Goal: Information Seeking & Learning: Compare options

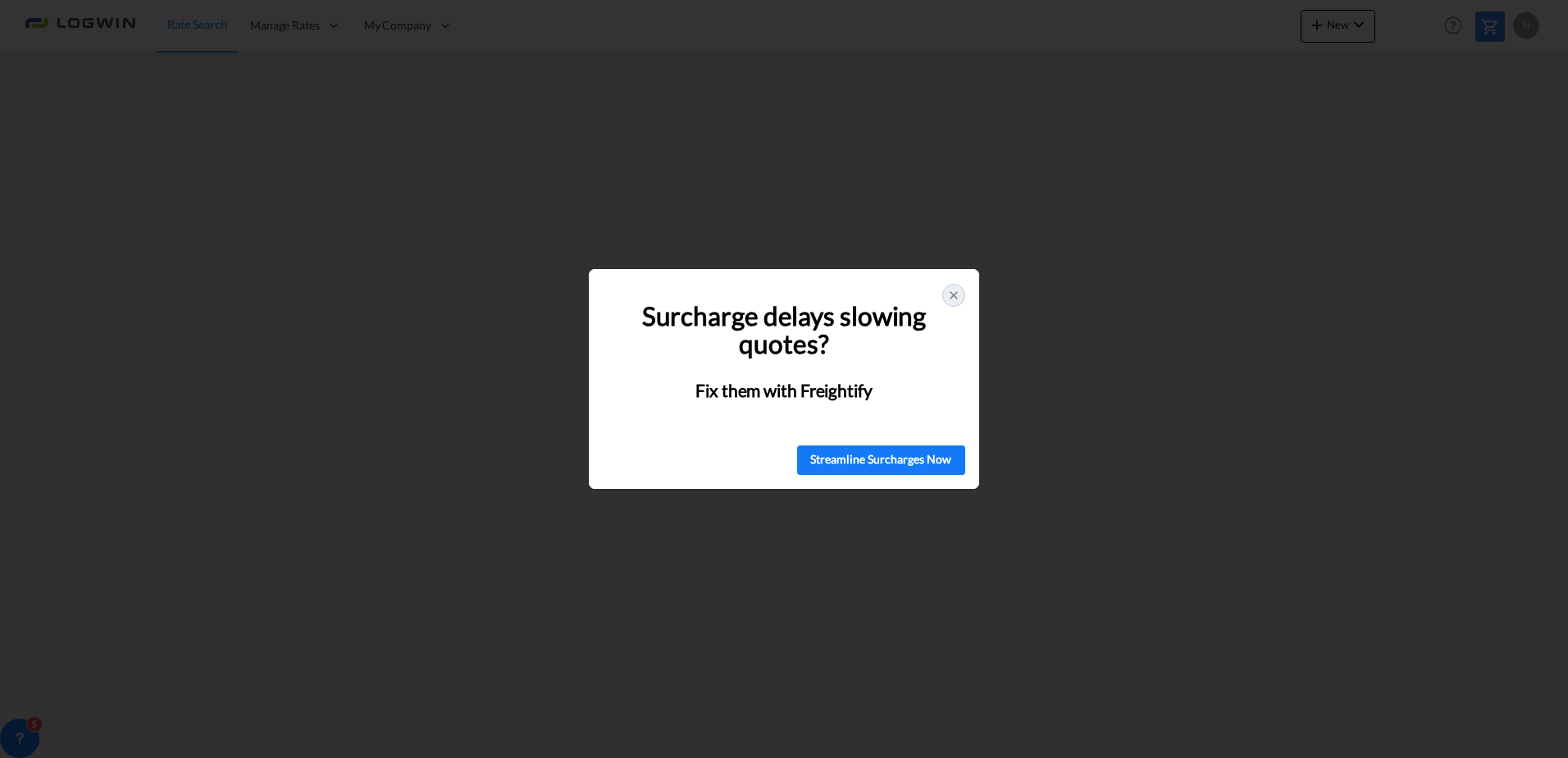
click at [957, 296] on icon at bounding box center [954, 295] width 13 height 13
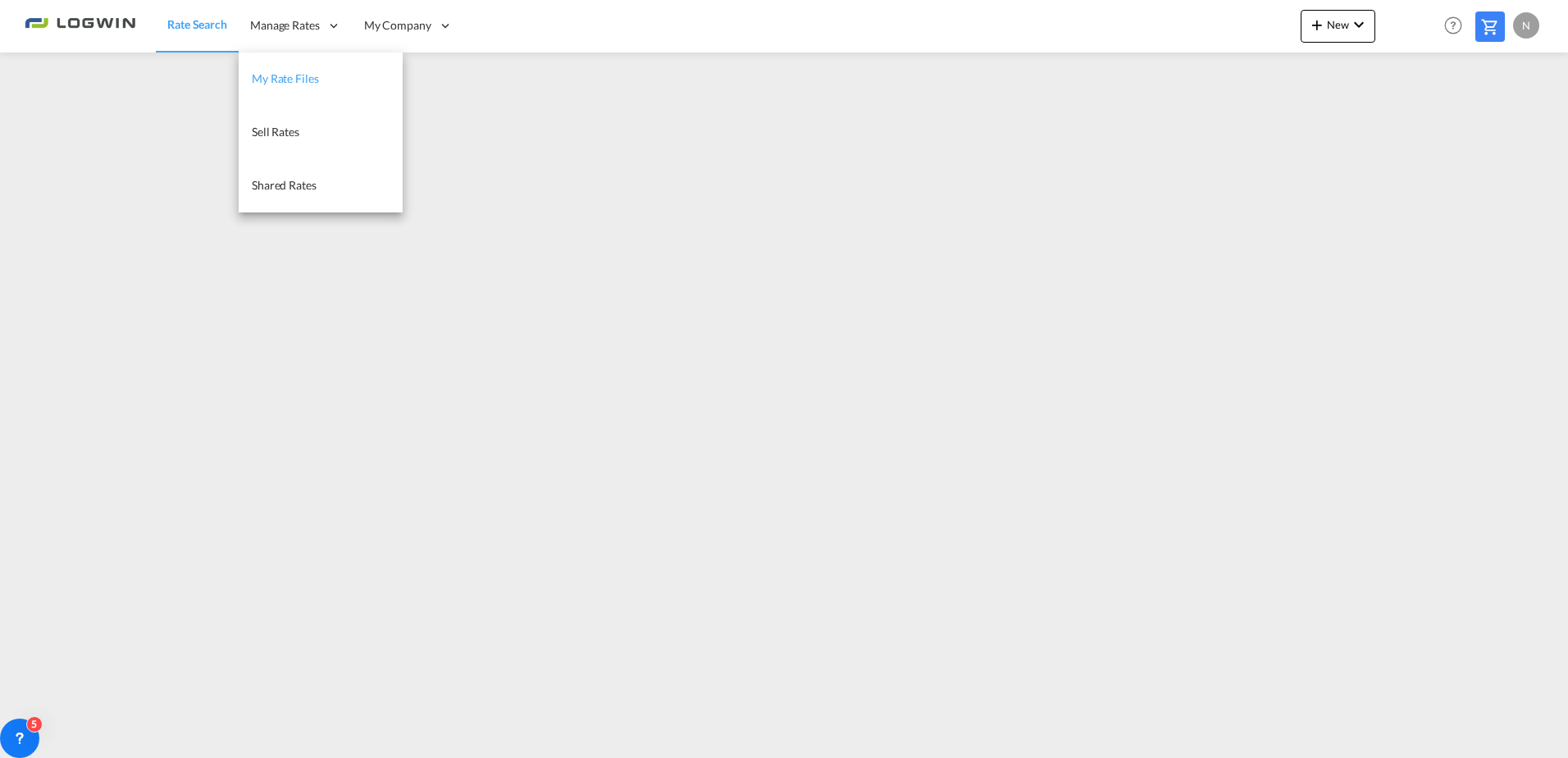
click at [314, 80] on span "My Rate Files" at bounding box center [285, 78] width 67 height 14
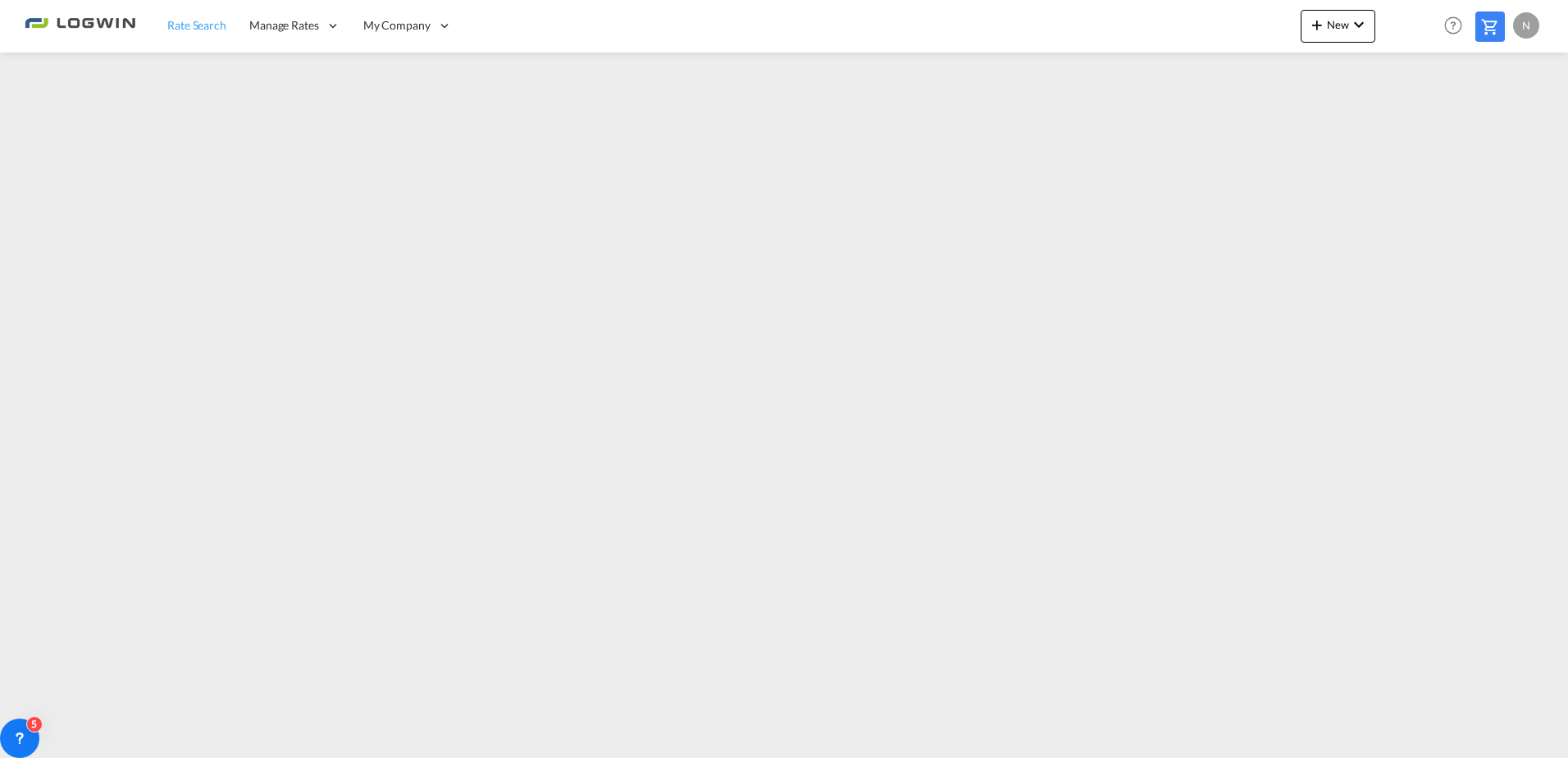
click at [208, 19] on span "Rate Search" at bounding box center [197, 25] width 59 height 14
